Goal: Task Accomplishment & Management: Complete application form

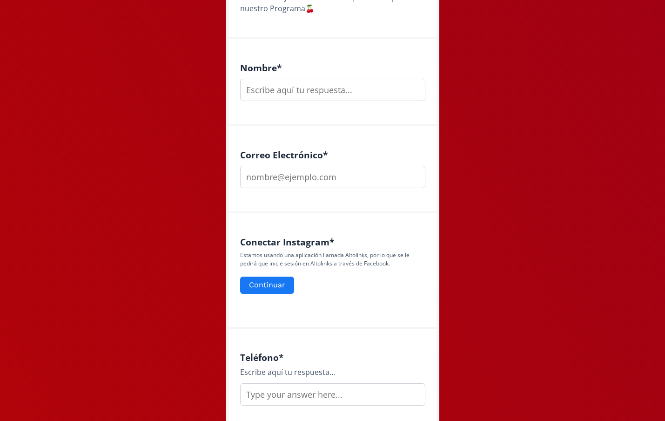
scroll to position [254, 0]
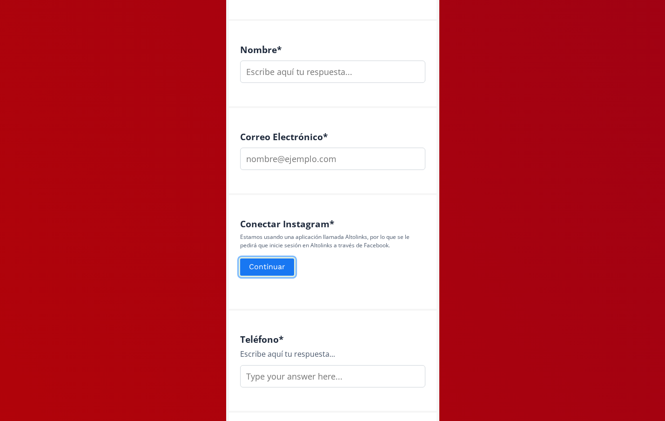
click at [268, 266] on button "Continuar" at bounding box center [267, 267] width 57 height 20
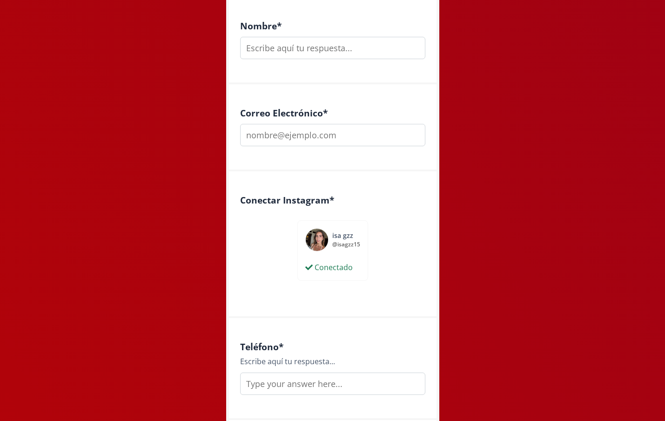
scroll to position [276, 0]
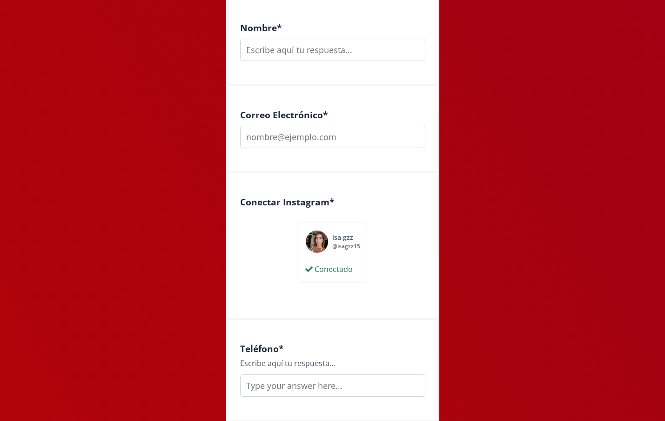
click at [317, 50] on input "text" at bounding box center [332, 50] width 185 height 22
type input "[PERSON_NAME]"
click at [276, 136] on input "email" at bounding box center [332, 137] width 185 height 22
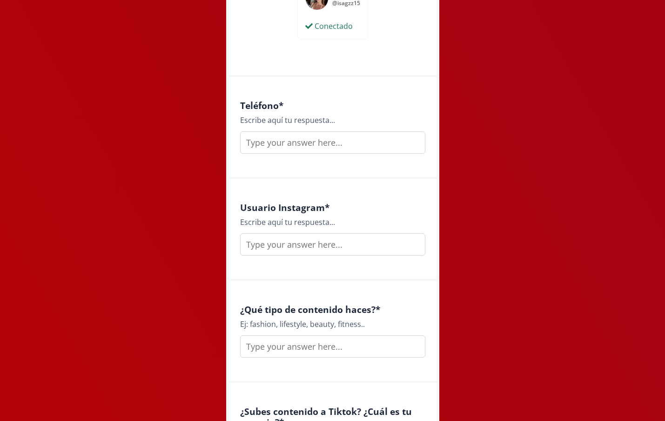
scroll to position [521, 0]
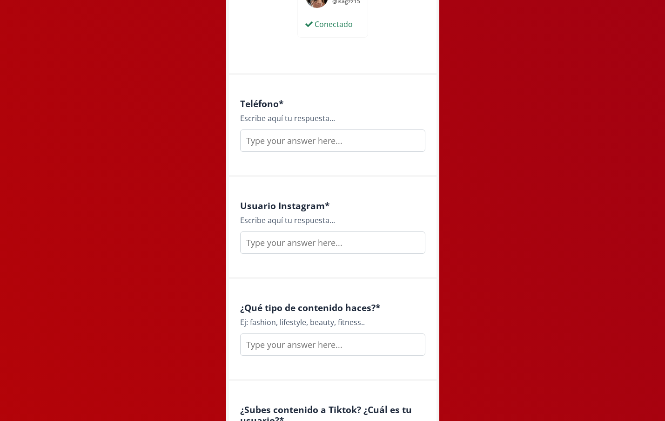
type input "[EMAIL_ADDRESS][DOMAIN_NAME]"
click at [269, 139] on input "text" at bounding box center [332, 140] width 185 height 22
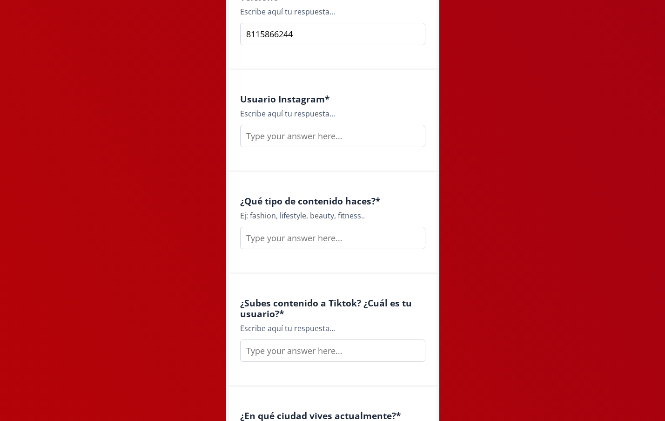
scroll to position [635, 0]
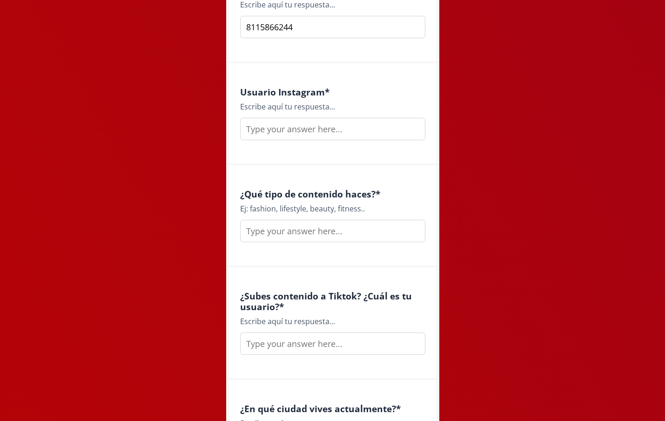
type input "8115866244"
click at [276, 129] on input "text" at bounding box center [332, 129] width 185 height 22
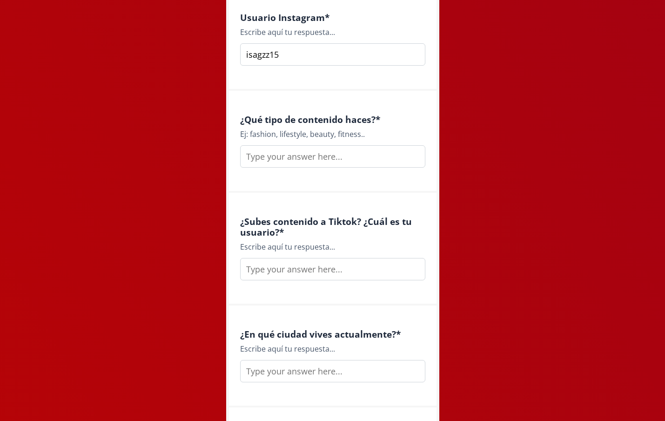
scroll to position [716, 0]
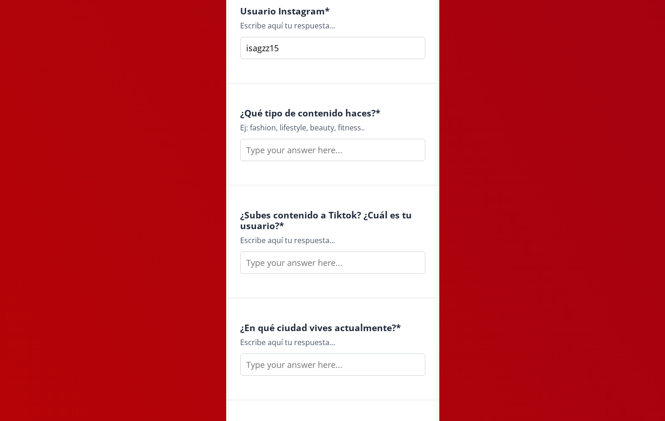
type input "isagzz15"
click at [334, 153] on input "text" at bounding box center [332, 150] width 185 height 22
click at [251, 149] on input "de mi vida" at bounding box center [332, 150] width 185 height 22
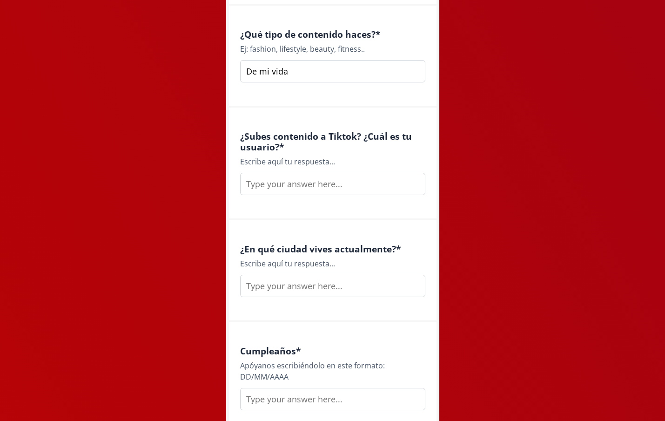
scroll to position [801, 0]
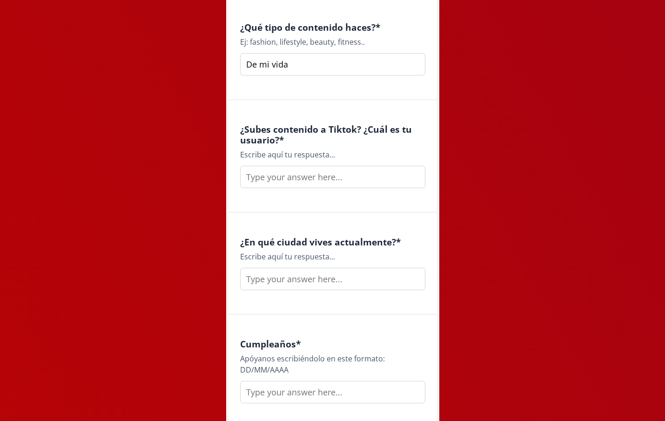
type input "De mi vida"
click at [272, 179] on input "text" at bounding box center [332, 177] width 185 height 22
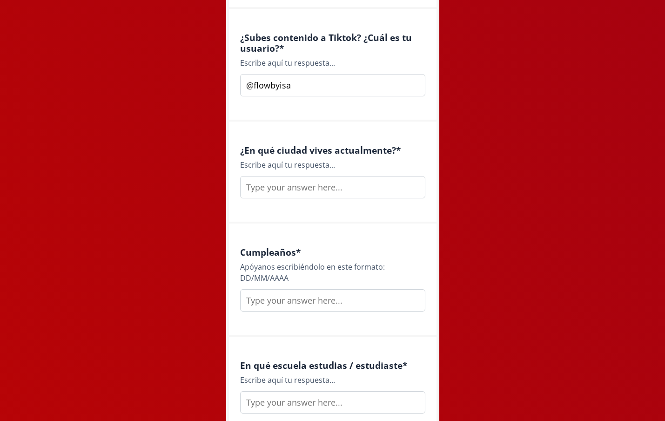
scroll to position [899, 0]
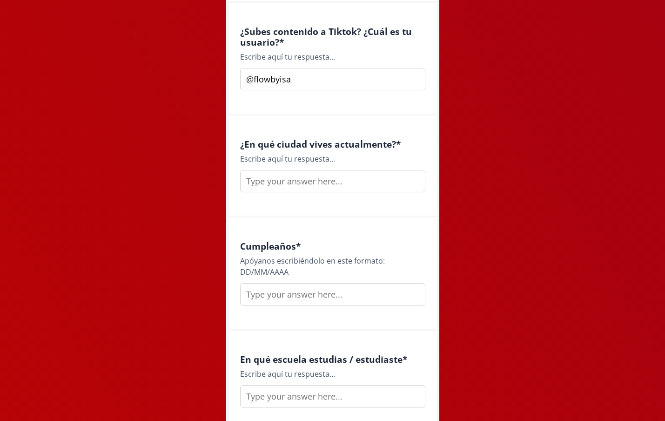
type input "@flowbyisa"
click at [346, 178] on input "text" at bounding box center [332, 181] width 185 height 22
type input "San [PERSON_NAME]"
click at [287, 294] on input "text" at bounding box center [332, 294] width 185 height 22
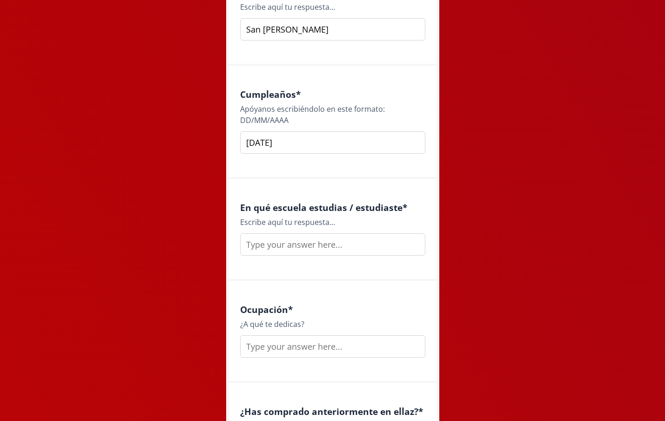
scroll to position [1054, 0]
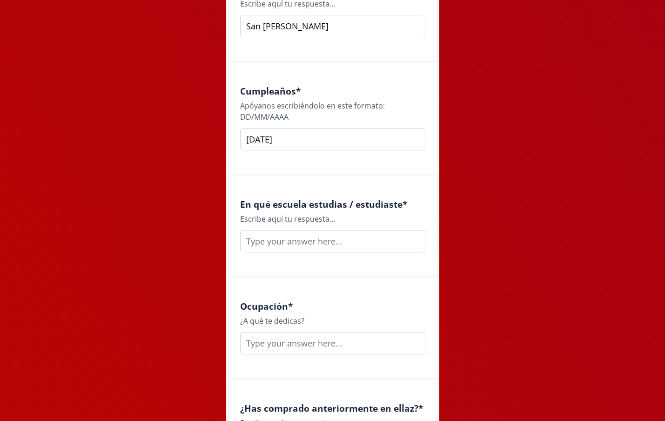
type input "[DATE]"
click at [333, 242] on input "text" at bounding box center [332, 241] width 185 height 22
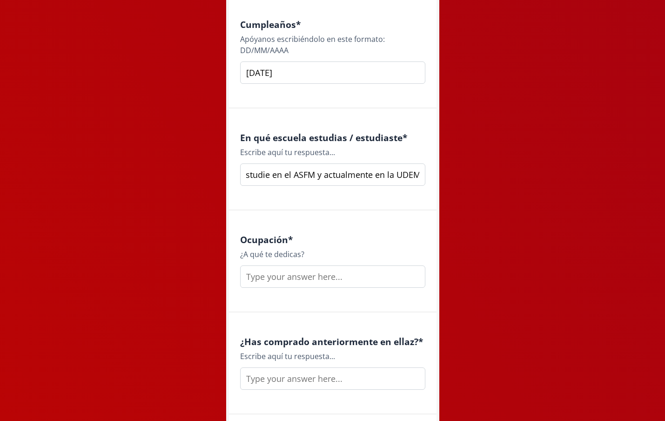
scroll to position [1142, 0]
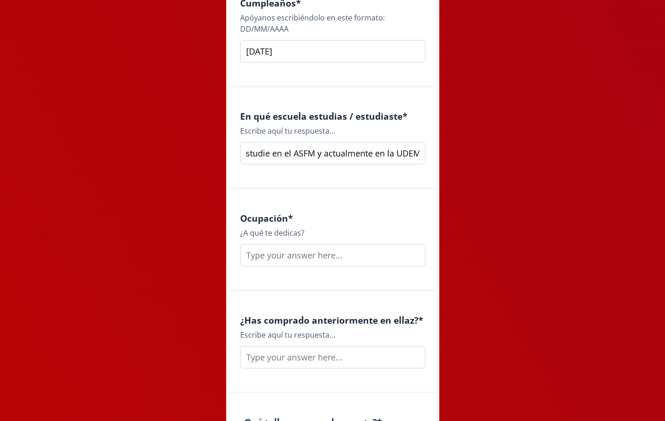
type input "Estudie en el ASFM y actualmente en la UDEM"
click at [294, 257] on input "text" at bounding box center [332, 255] width 185 height 22
type input "e"
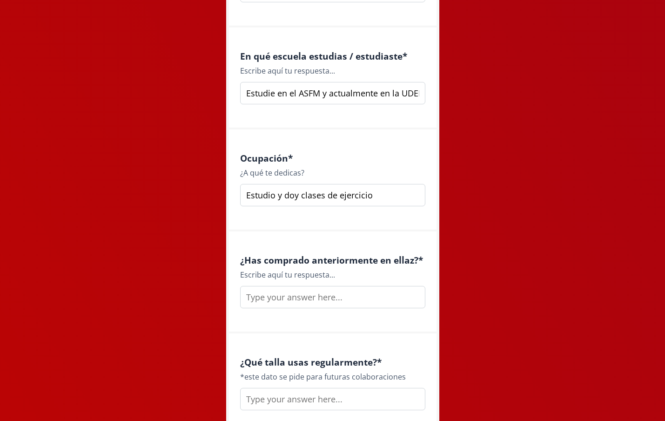
scroll to position [1258, 0]
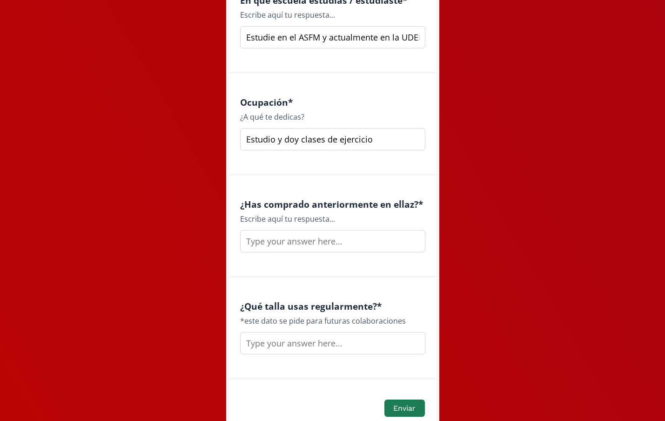
type input "Estudio y doy clases de ejercicio"
click at [296, 243] on input "text" at bounding box center [332, 241] width 185 height 22
type input "Si"
click at [279, 347] on input "text" at bounding box center [332, 343] width 185 height 22
click at [246, 343] on input "XS,S,M" at bounding box center [332, 343] width 185 height 22
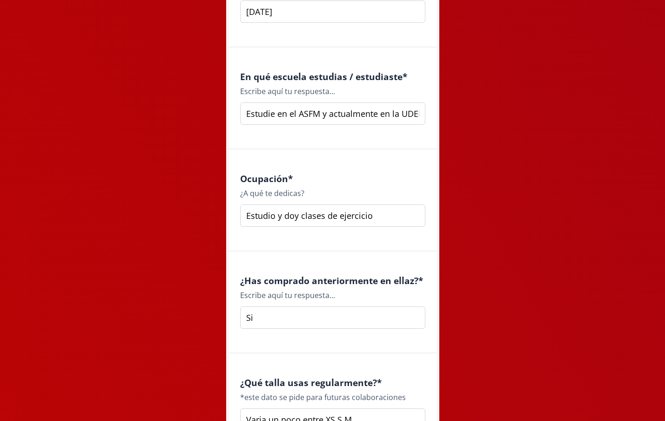
scroll to position [1309, 0]
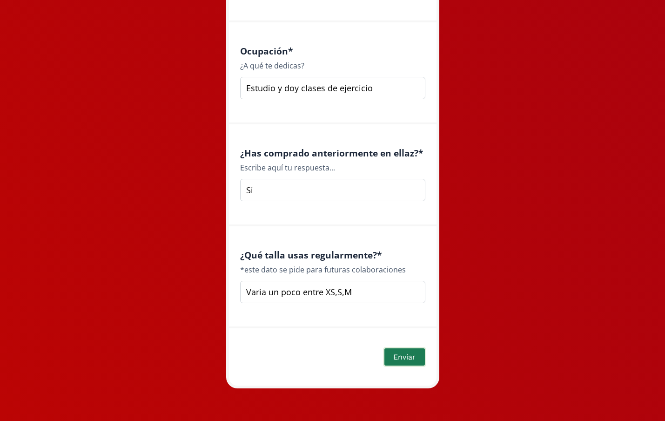
type input "Varia un poco entre XS,S,M"
click at [402, 360] on button "Enviar" at bounding box center [404, 357] width 43 height 20
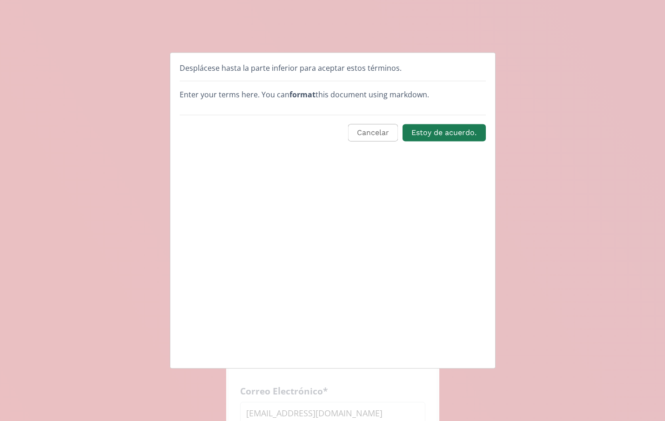
scroll to position [0, 0]
click at [458, 127] on button "Estoy de acuerdo." at bounding box center [444, 133] width 86 height 20
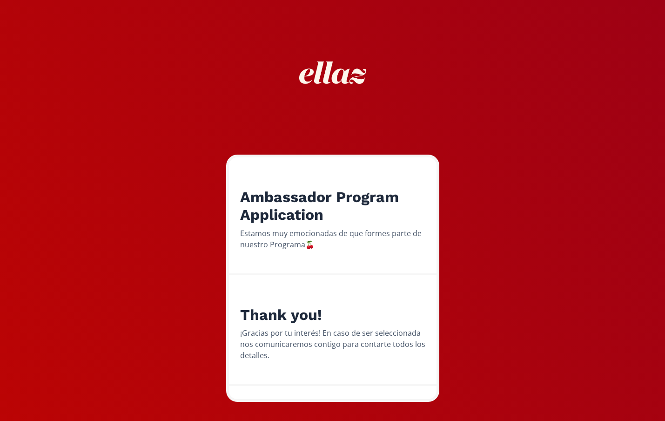
scroll to position [14, 0]
